Goal: Information Seeking & Learning: Learn about a topic

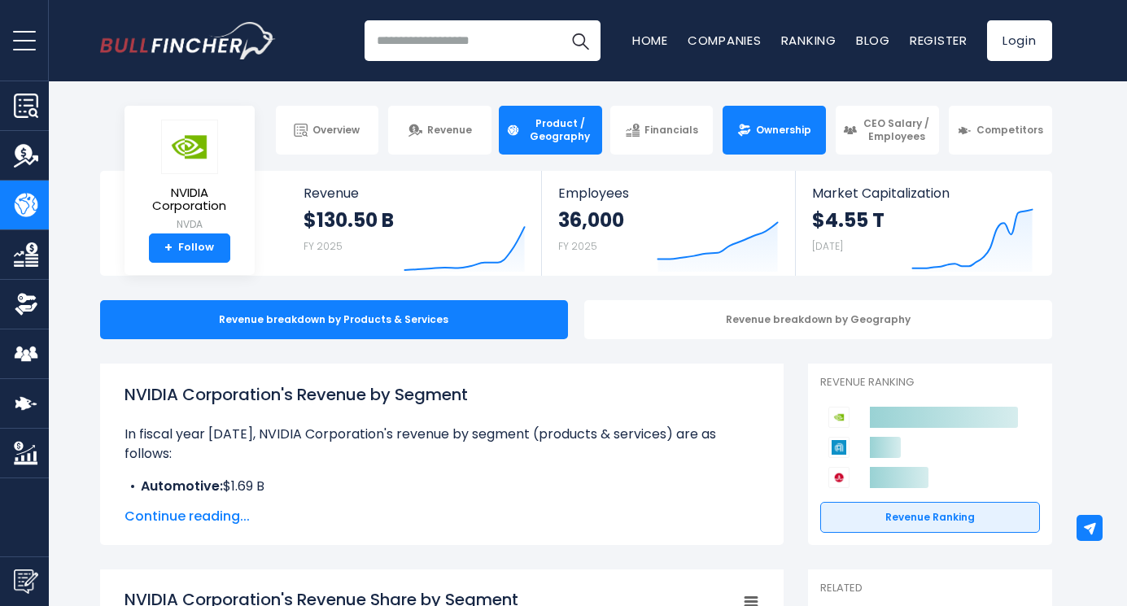
click at [768, 129] on span "Ownership" at bounding box center [783, 130] width 55 height 13
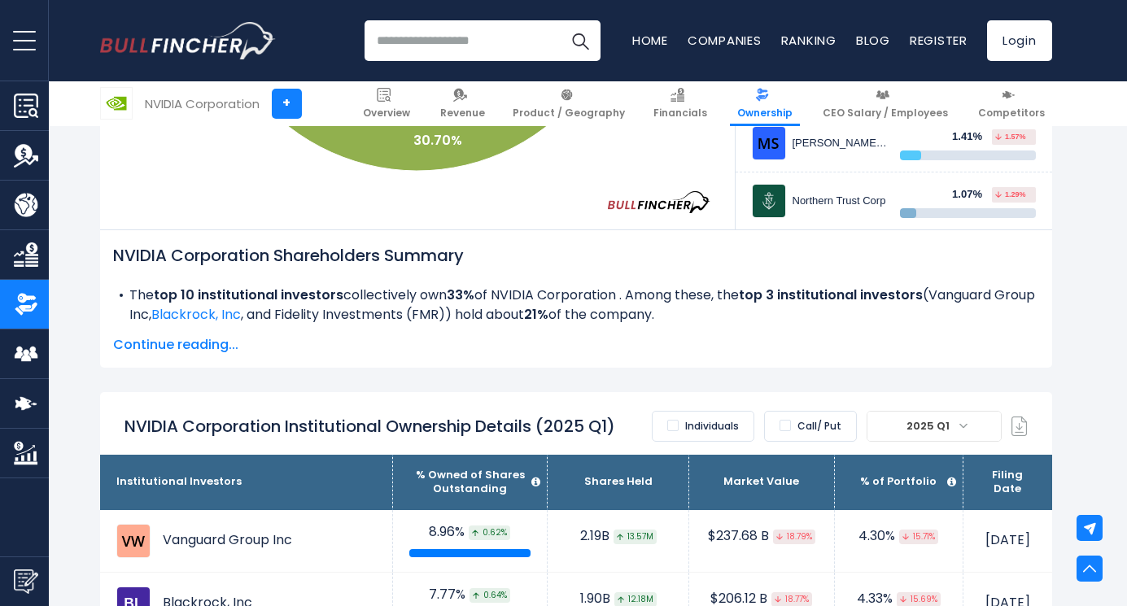
scroll to position [569, 0]
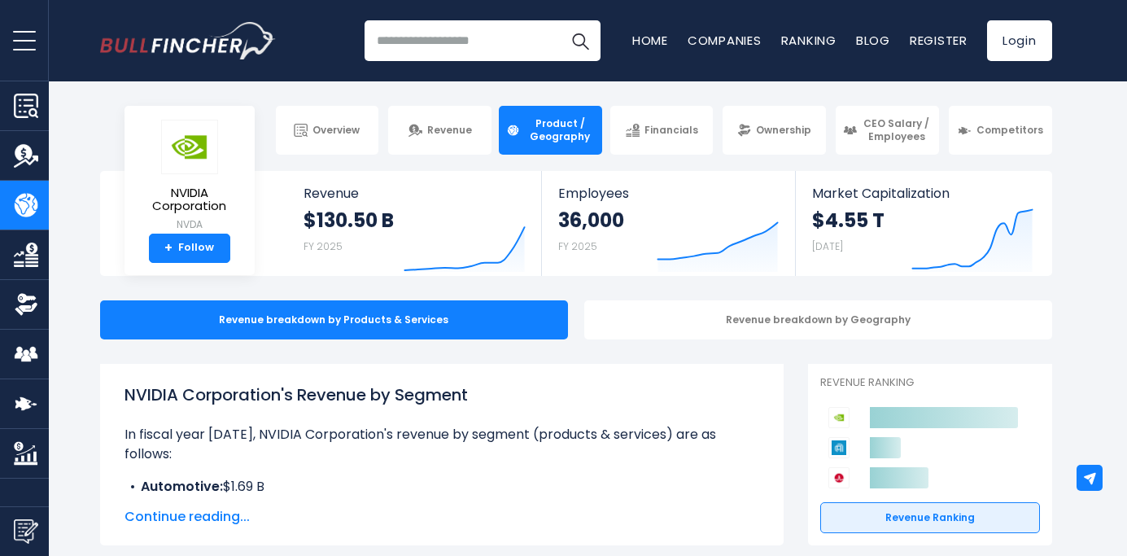
scroll to position [2, 0]
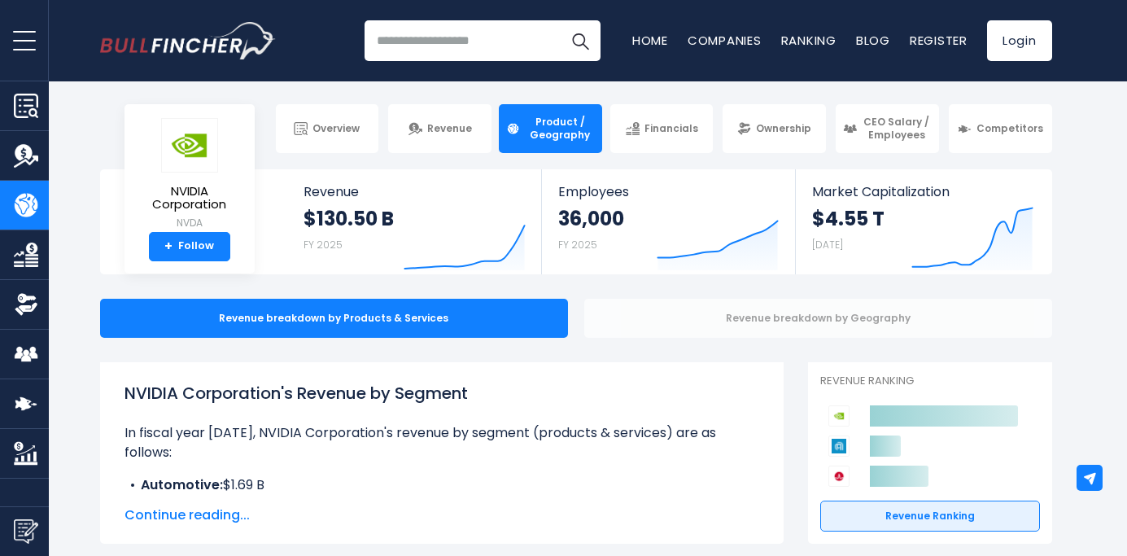
click at [718, 321] on div "Revenue breakdown by Geography" at bounding box center [818, 318] width 468 height 39
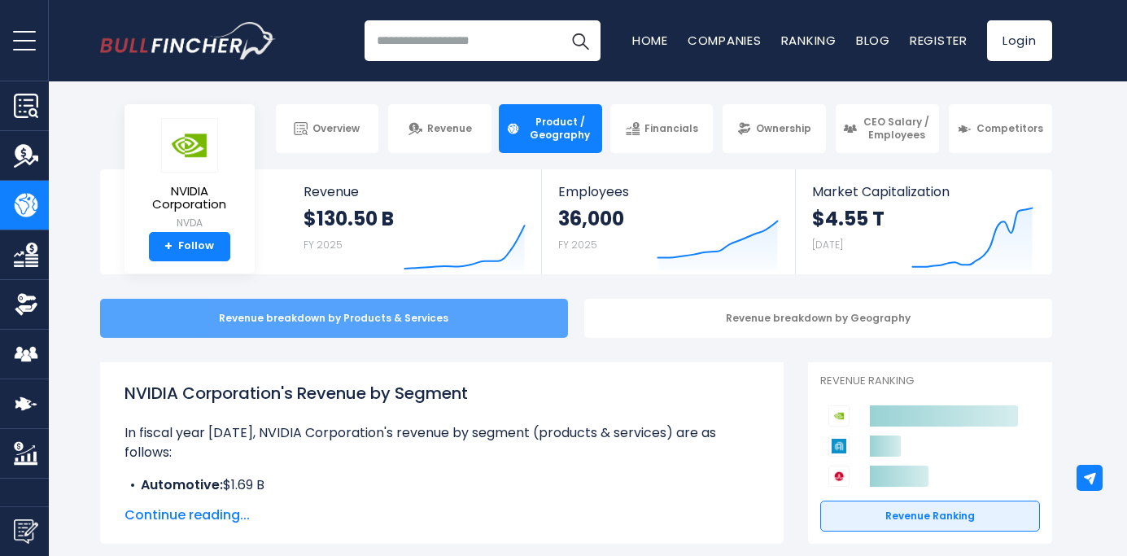
click at [521, 333] on div "Revenue breakdown by Products & Services" at bounding box center [334, 318] width 468 height 39
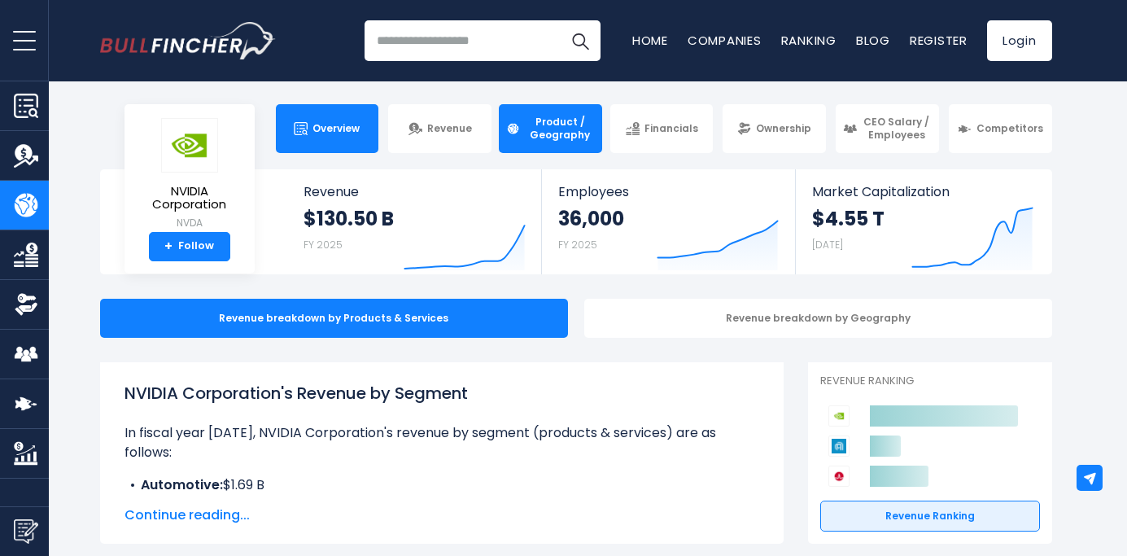
click at [338, 138] on link "Overview" at bounding box center [327, 128] width 103 height 49
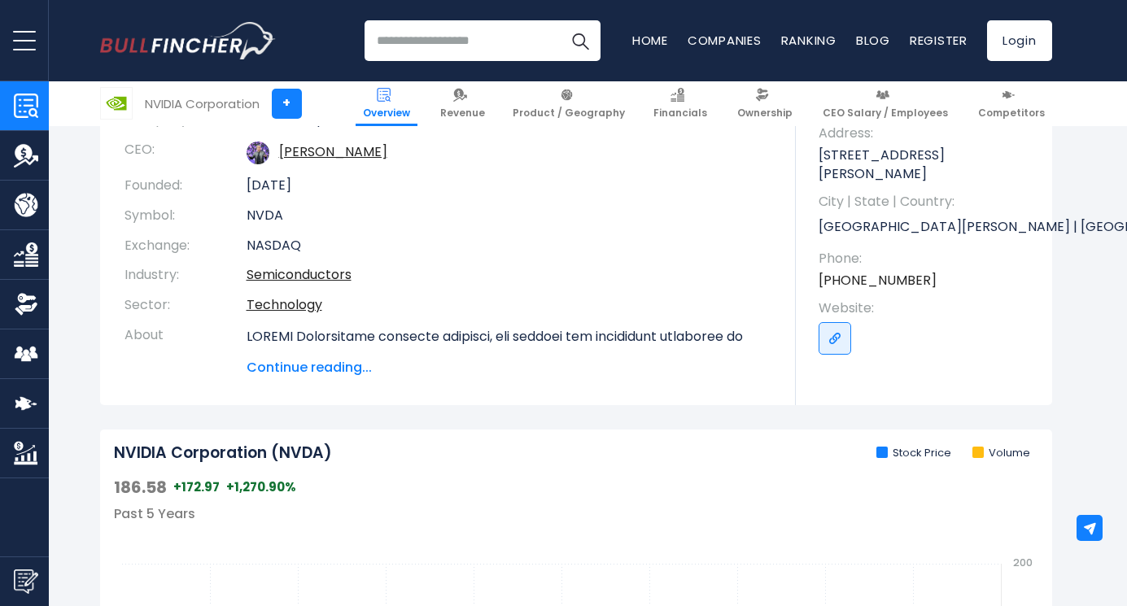
scroll to position [220, 0]
click at [355, 373] on span "Continue reading..." at bounding box center [509, 367] width 525 height 20
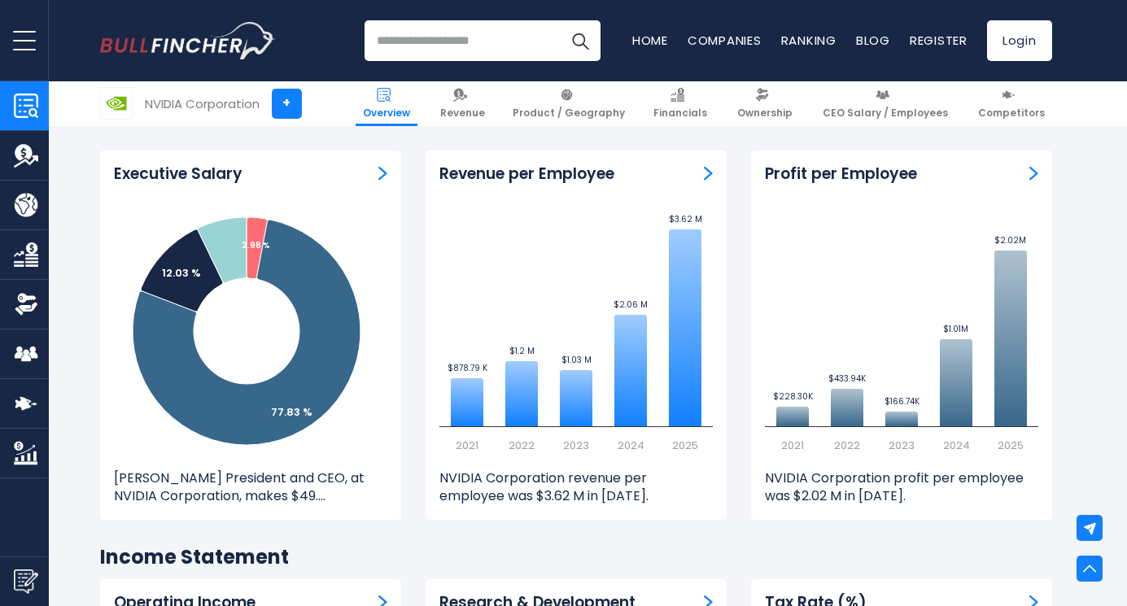
scroll to position [2272, 0]
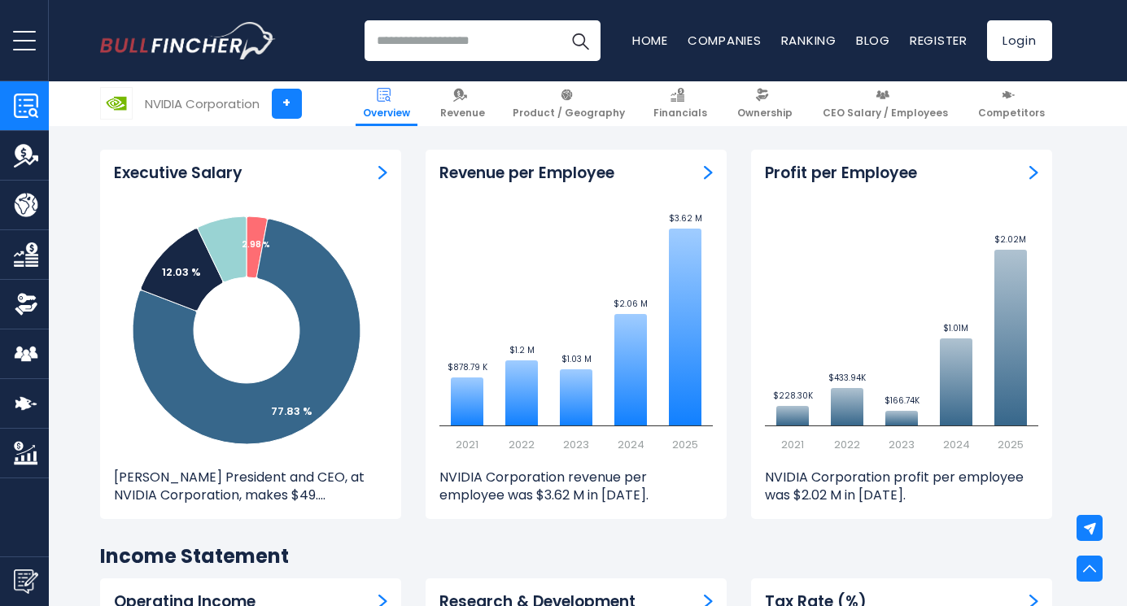
click at [308, 477] on p "Jen-Hsun Huang President and CEO, at NVIDIA Corporation, makes $49...." at bounding box center [250, 487] width 273 height 37
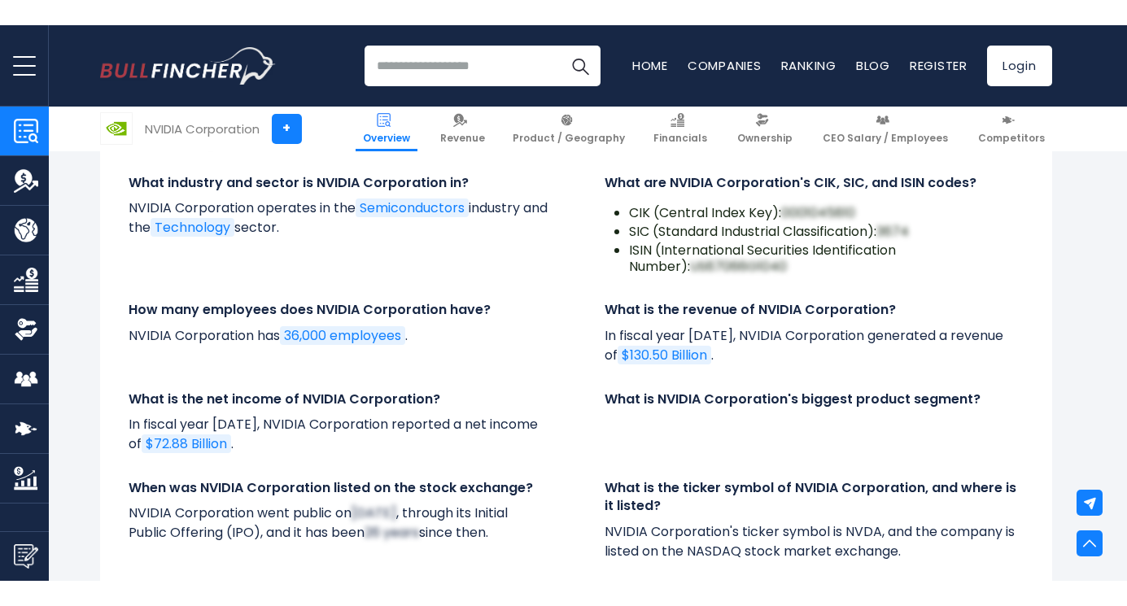
scroll to position [6784, 0]
